Goal: Task Accomplishment & Management: Complete application form

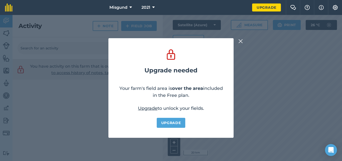
click at [241, 43] on img at bounding box center [240, 41] width 5 height 6
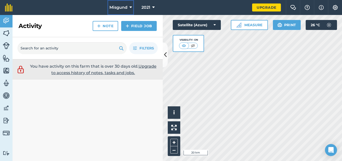
click at [127, 6] on span "Misgund" at bounding box center [118, 8] width 18 height 6
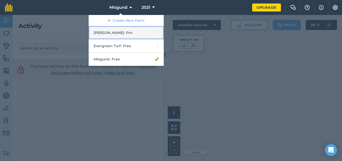
click at [117, 34] on link "[PERSON_NAME] - Pro" at bounding box center [126, 32] width 75 height 13
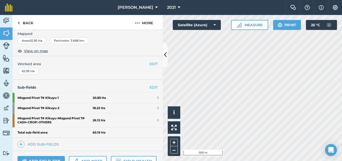
scroll to position [81, 0]
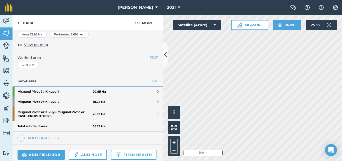
click at [42, 92] on strong "Misgund Pivot 7# Kikuyu - 1" at bounding box center [55, 92] width 75 height 10
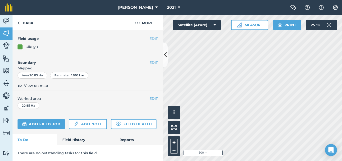
scroll to position [65, 0]
click at [50, 119] on link "Add field job" at bounding box center [41, 124] width 47 height 10
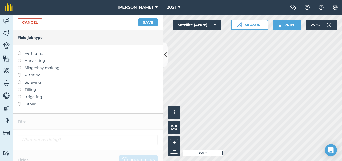
click at [19, 52] on label at bounding box center [21, 52] width 7 height 0
type input "Fertilizing"
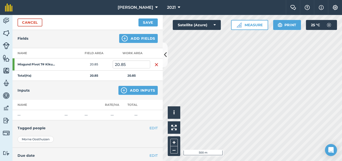
scroll to position [57, 0]
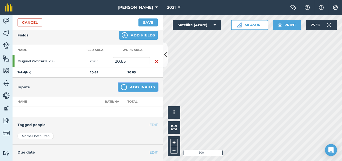
click at [134, 87] on button "Add Inputs" at bounding box center [137, 87] width 39 height 9
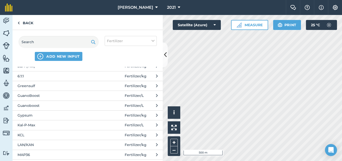
scroll to position [109, 0]
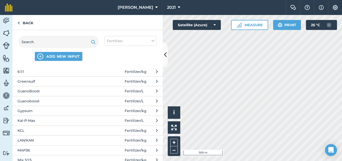
click at [43, 141] on span "LAN/KAN" at bounding box center [59, 141] width 82 height 6
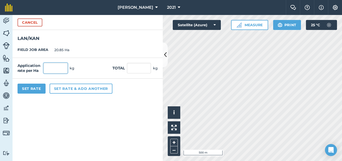
click at [63, 72] on input "text" at bounding box center [56, 68] width 24 height 11
type input "500"
type input "10,425"
click at [32, 88] on button "Set Rate" at bounding box center [32, 89] width 28 height 10
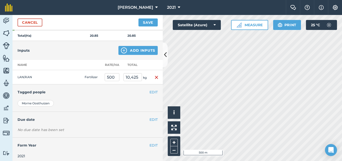
scroll to position [97, 0]
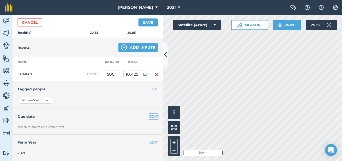
click at [150, 118] on button "EDIT" at bounding box center [153, 117] width 8 height 6
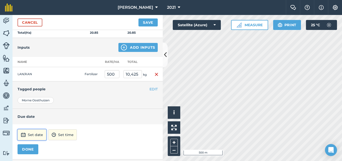
click at [33, 133] on button "Set date" at bounding box center [32, 135] width 29 height 11
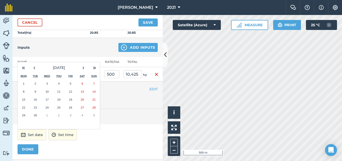
click at [35, 83] on abbr "2" at bounding box center [36, 83] width 2 height 3
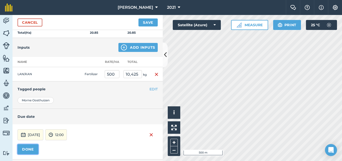
click at [29, 151] on button "DONE" at bounding box center [28, 150] width 21 height 10
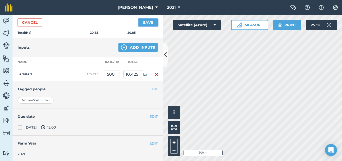
click at [148, 23] on button "Save" at bounding box center [147, 23] width 19 height 8
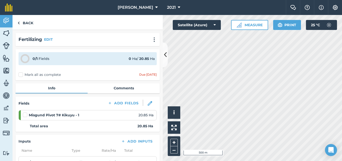
click at [25, 113] on label at bounding box center [26, 113] width 6 height 0
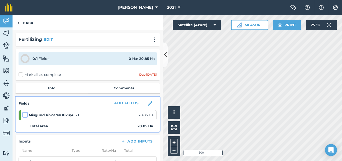
click at [25, 115] on input "checkbox" at bounding box center [24, 114] width 3 height 3
checkbox input "false"
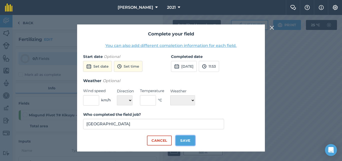
click at [190, 140] on button "Save" at bounding box center [185, 141] width 19 height 10
checkbox input "true"
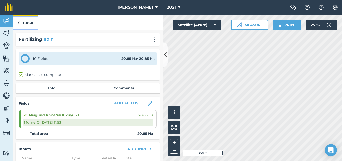
click at [32, 24] on link "Back" at bounding box center [26, 22] width 26 height 15
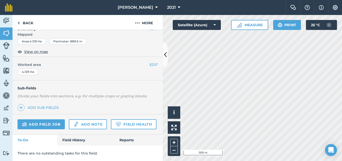
scroll to position [88, 0]
click at [45, 120] on link "Add field job" at bounding box center [41, 125] width 47 height 10
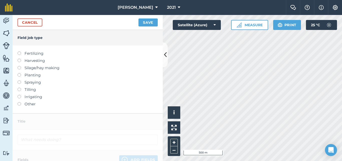
click at [20, 52] on label at bounding box center [21, 52] width 7 height 0
type input "Fertilizing"
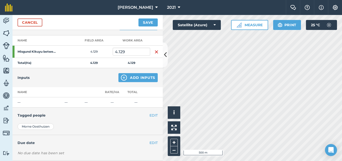
scroll to position [68, 0]
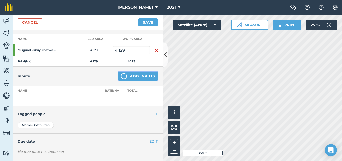
click at [136, 76] on button "Add Inputs" at bounding box center [137, 76] width 39 height 9
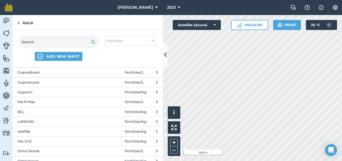
scroll to position [139, 0]
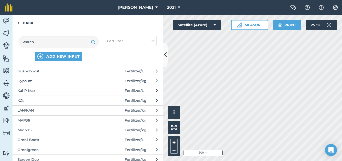
click at [30, 110] on span "LAN/KAN" at bounding box center [59, 111] width 82 height 6
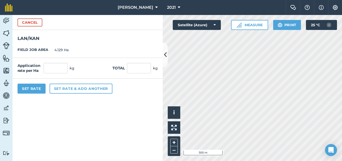
click at [62, 74] on div "Application rate per Ha kg Total kg" at bounding box center [88, 68] width 150 height 21
click at [60, 69] on input "text" at bounding box center [56, 68] width 24 height 11
type input "500"
type input "2,064.5"
click at [32, 88] on button "Set Rate" at bounding box center [32, 89] width 28 height 10
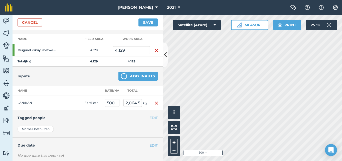
scroll to position [97, 0]
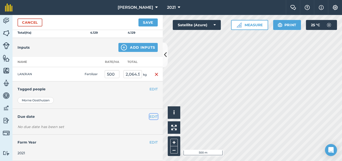
click at [151, 116] on button "EDIT" at bounding box center [153, 117] width 8 height 6
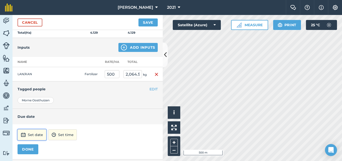
click at [36, 135] on button "Set date" at bounding box center [32, 135] width 29 height 11
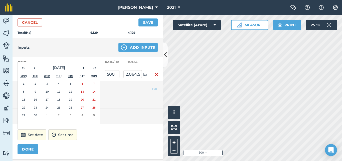
click at [34, 84] on button "2" at bounding box center [36, 84] width 12 height 8
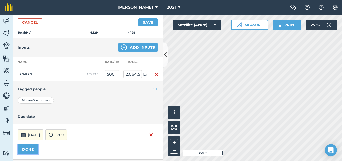
click at [31, 149] on button "DONE" at bounding box center [28, 150] width 21 height 10
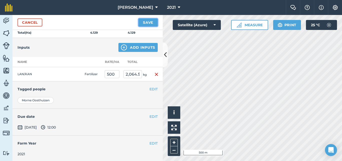
click at [152, 20] on button "Save" at bounding box center [147, 23] width 19 height 8
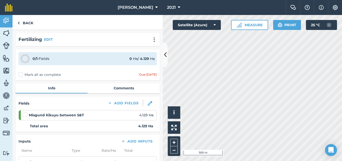
click at [25, 113] on label at bounding box center [26, 113] width 6 height 0
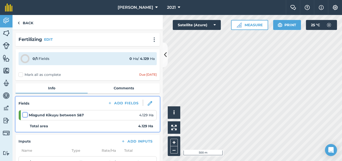
click at [25, 116] on input "checkbox" at bounding box center [24, 114] width 3 height 3
checkbox input "false"
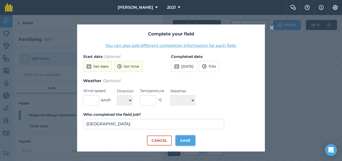
click at [189, 140] on button "Save" at bounding box center [185, 141] width 19 height 10
checkbox input "true"
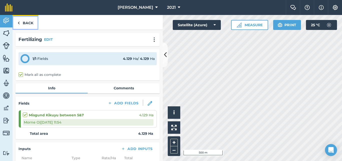
click at [24, 22] on link "Back" at bounding box center [26, 22] width 26 height 15
